Goal: Information Seeking & Learning: Learn about a topic

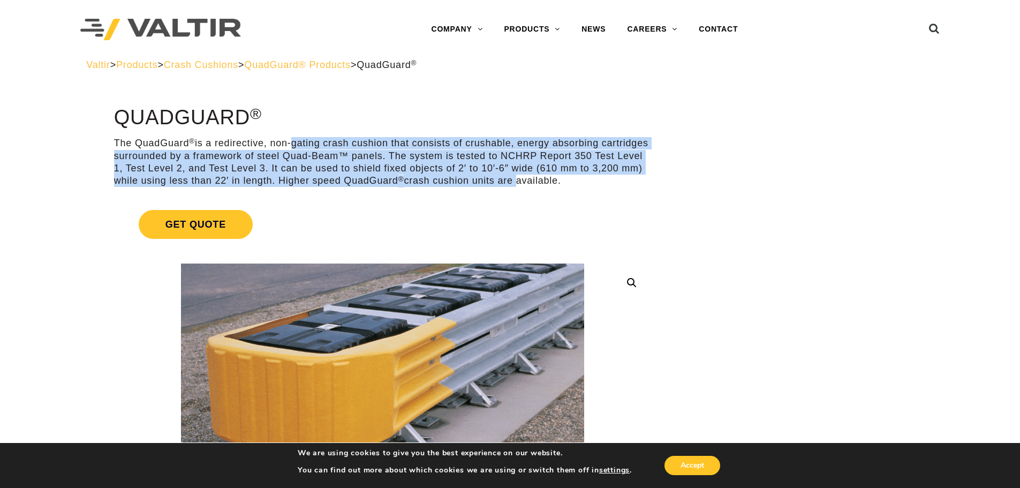
drag, startPoint x: 290, startPoint y: 141, endPoint x: 570, endPoint y: 177, distance: 281.8
click at [570, 177] on p "The QuadGuard ® is a redirective, non-gating crash cushion that consists of cru…" at bounding box center [382, 162] width 537 height 50
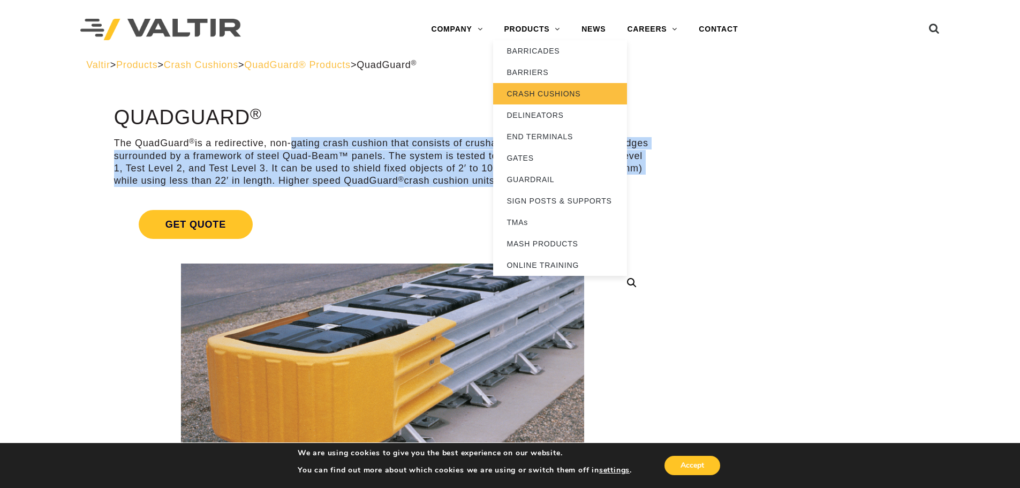
click at [528, 90] on link "CRASH CUSHIONS" at bounding box center [560, 93] width 134 height 21
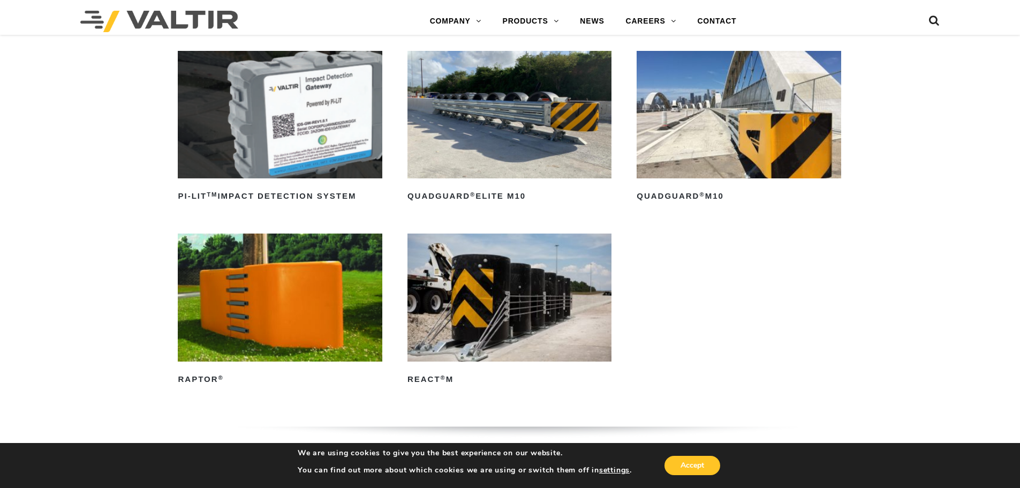
scroll to position [298, 0]
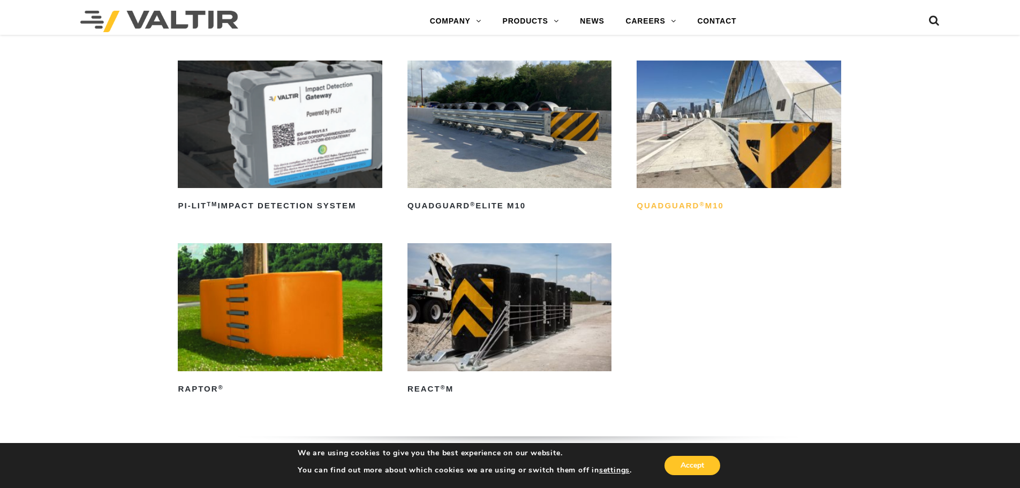
click at [684, 205] on h2 "QuadGuard ® M10" at bounding box center [739, 206] width 204 height 17
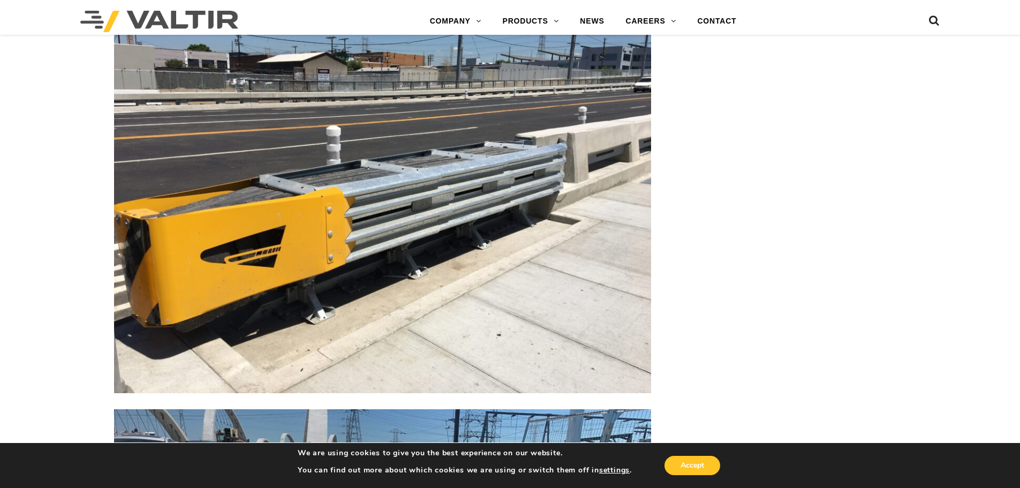
scroll to position [2447, 0]
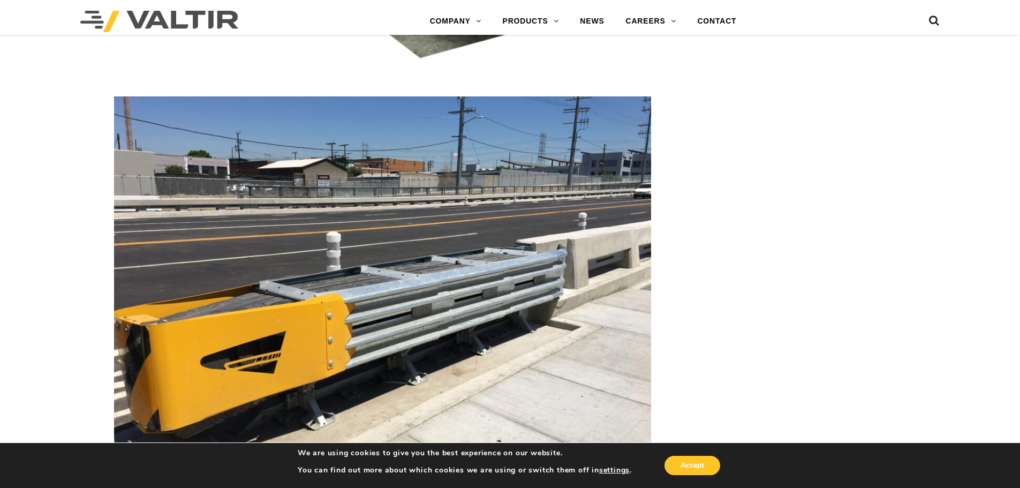
scroll to position [2341, 0]
